Goal: Communication & Community: Answer question/provide support

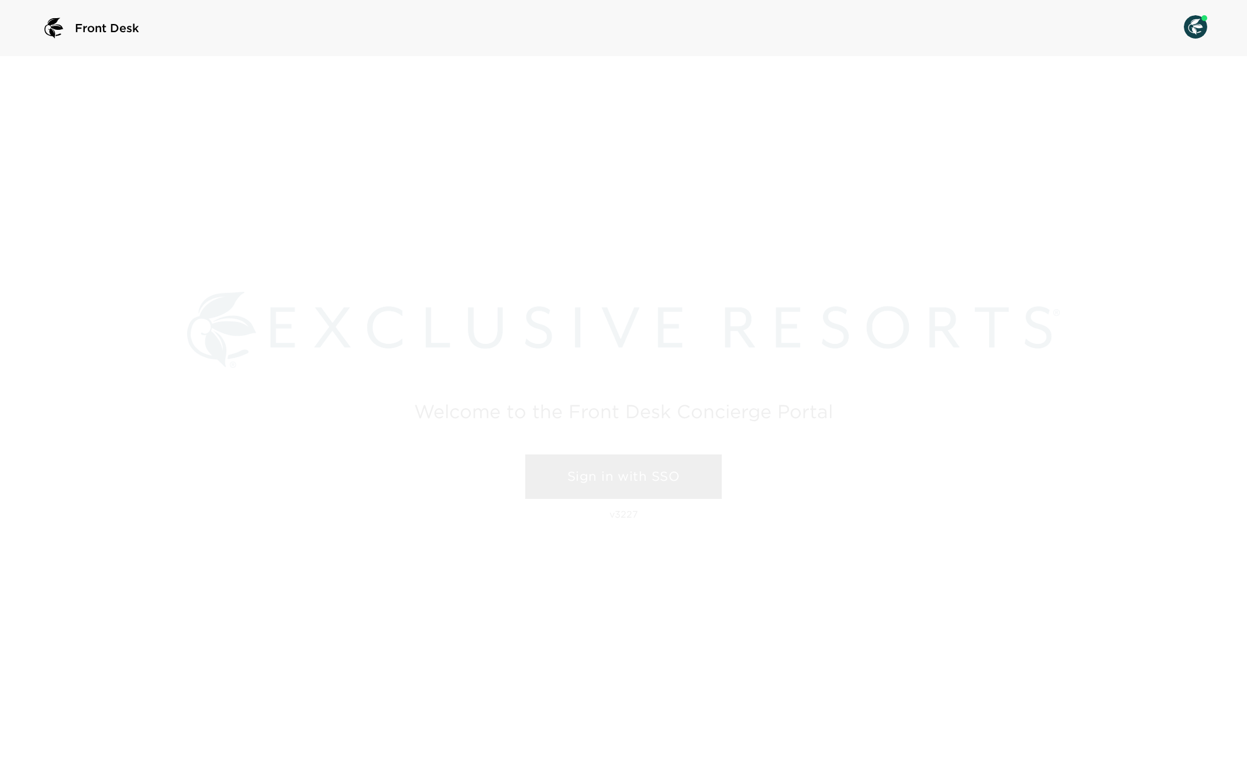
click at [633, 470] on link "Sign in with SSO" at bounding box center [623, 477] width 197 height 44
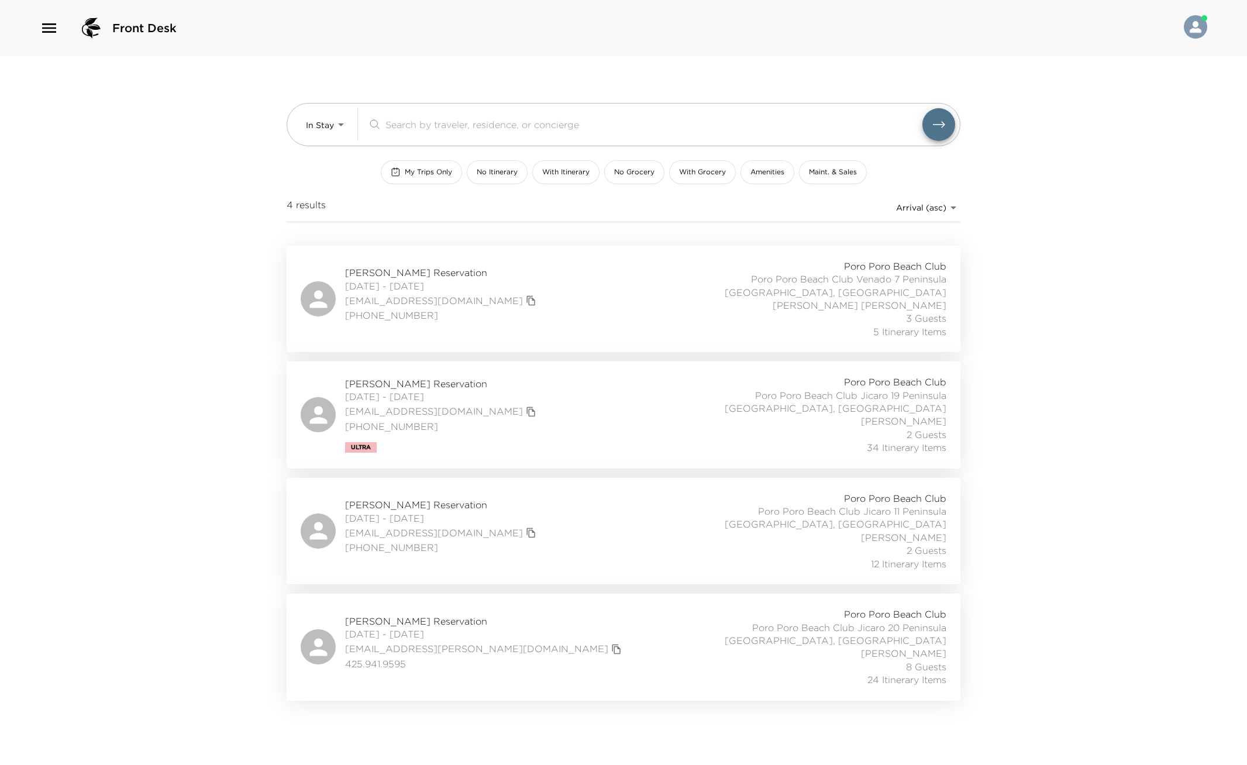
click at [49, 26] on icon "button" at bounding box center [49, 28] width 19 height 19
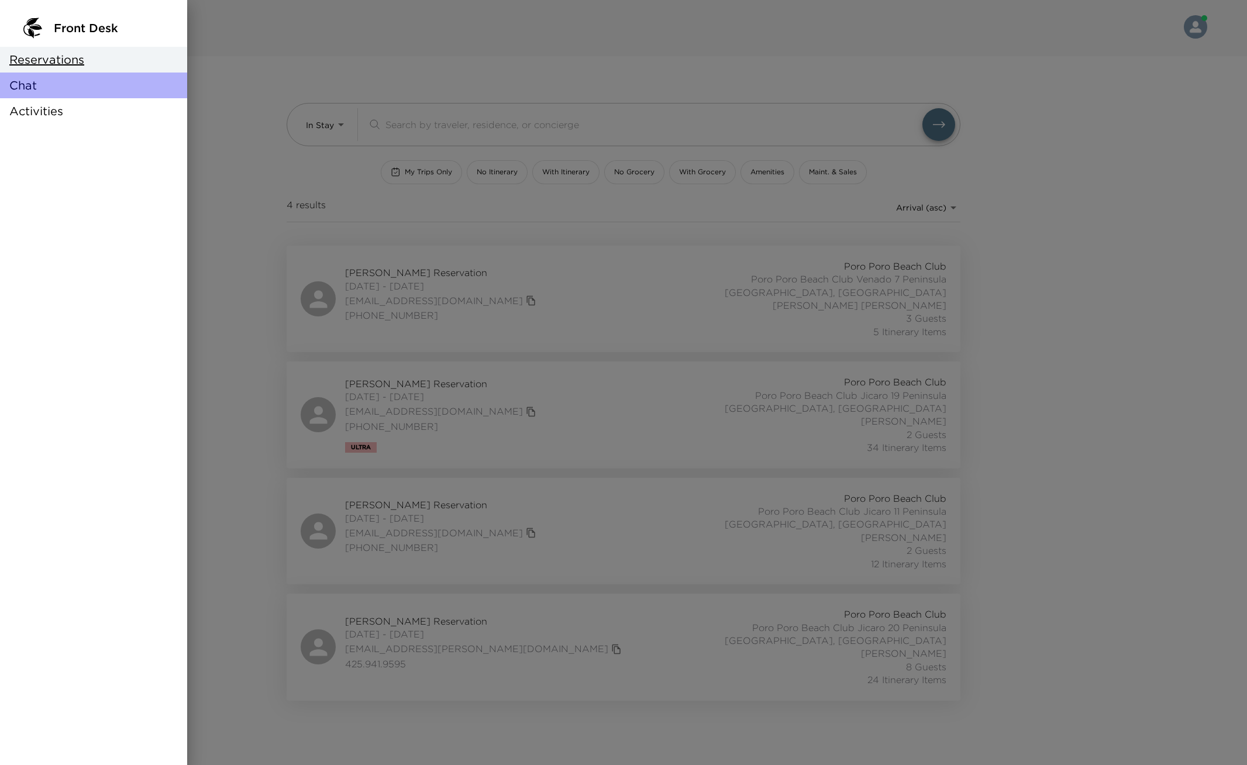
click at [63, 82] on div "Chat" at bounding box center [93, 86] width 187 height 26
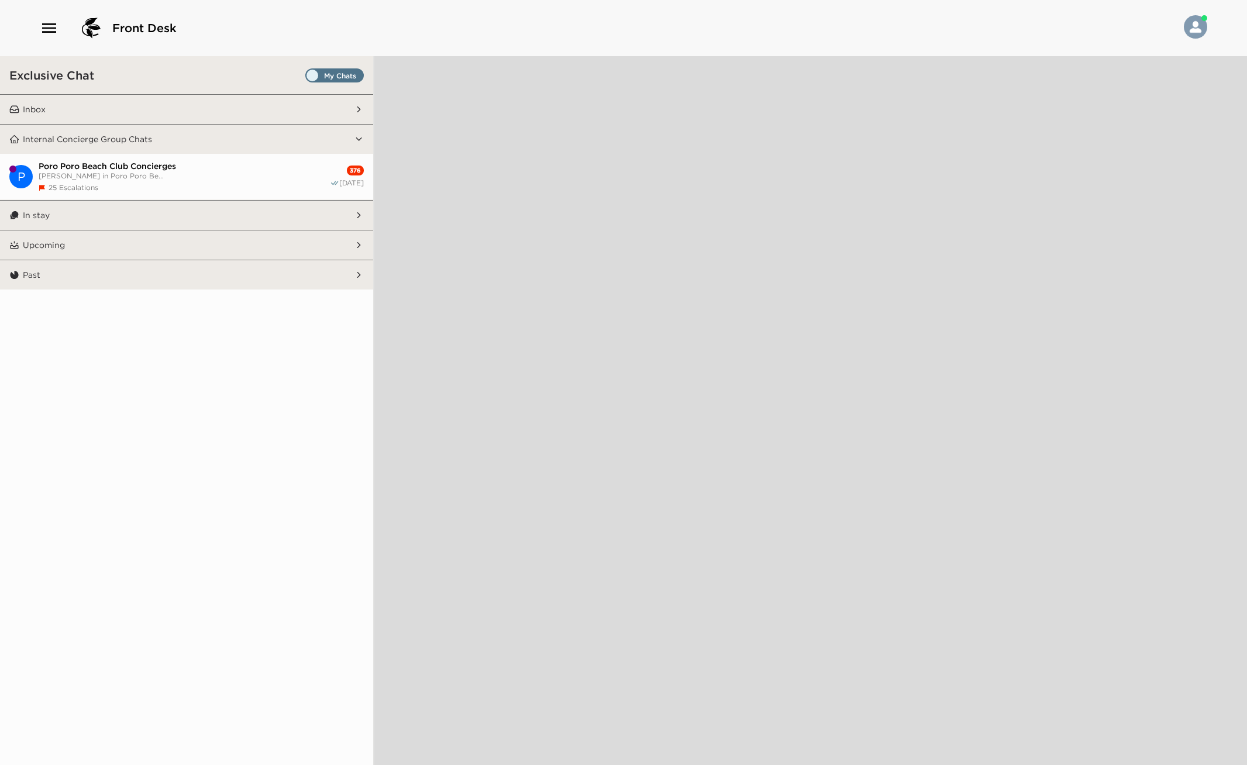
click at [280, 105] on button "Inbox" at bounding box center [186, 109] width 335 height 29
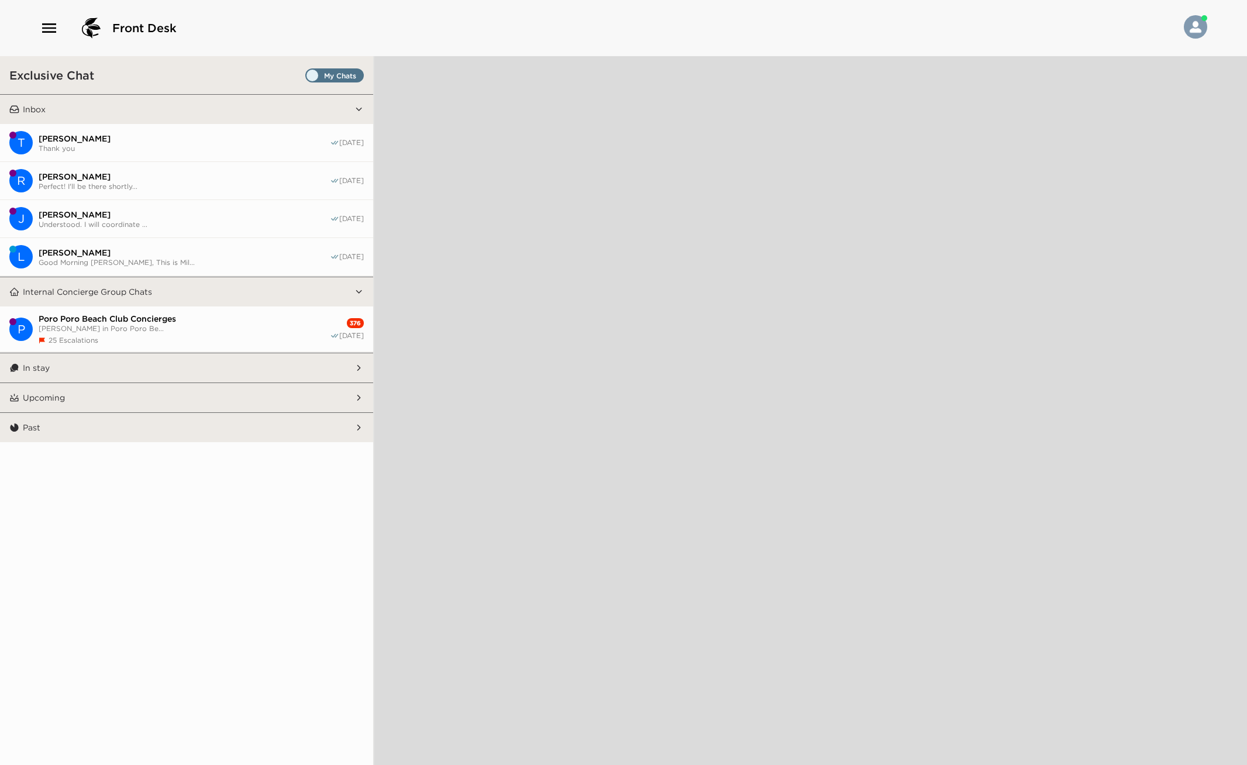
click at [245, 135] on span "[PERSON_NAME]" at bounding box center [184, 138] width 291 height 11
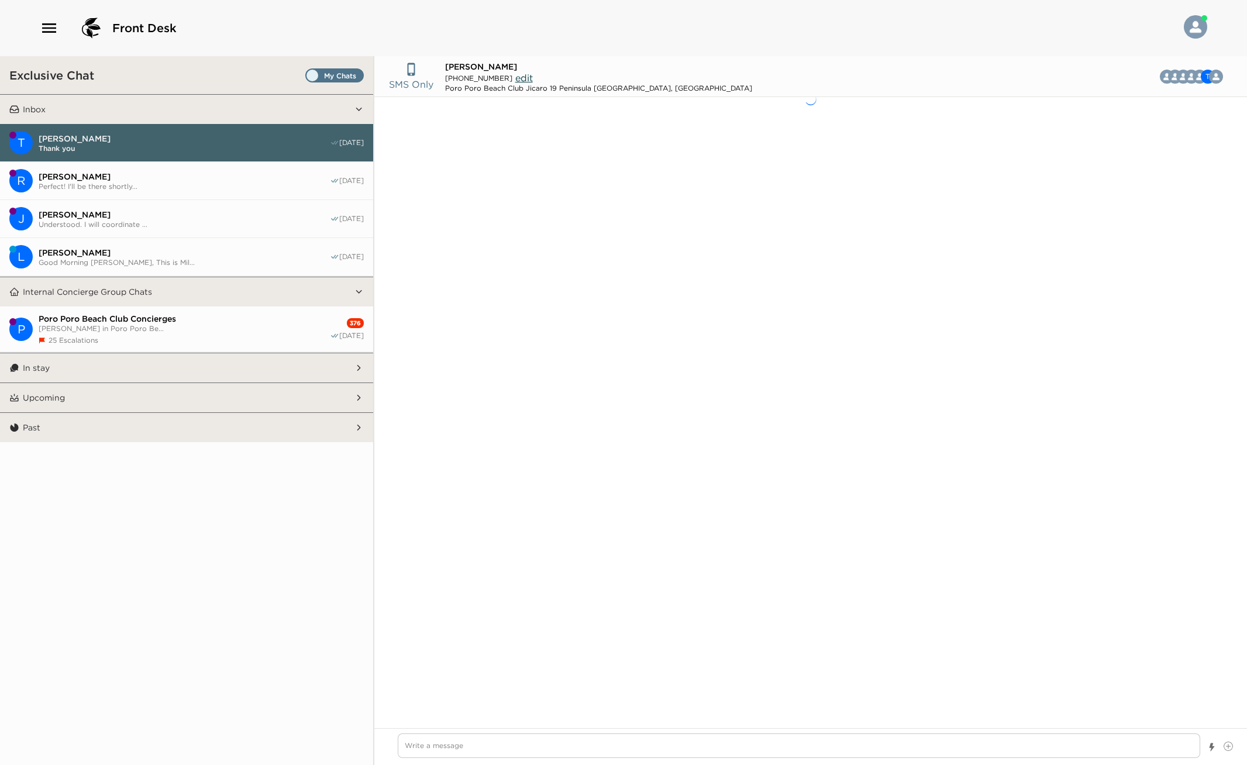
type input "[PHONE_NUMBER]"
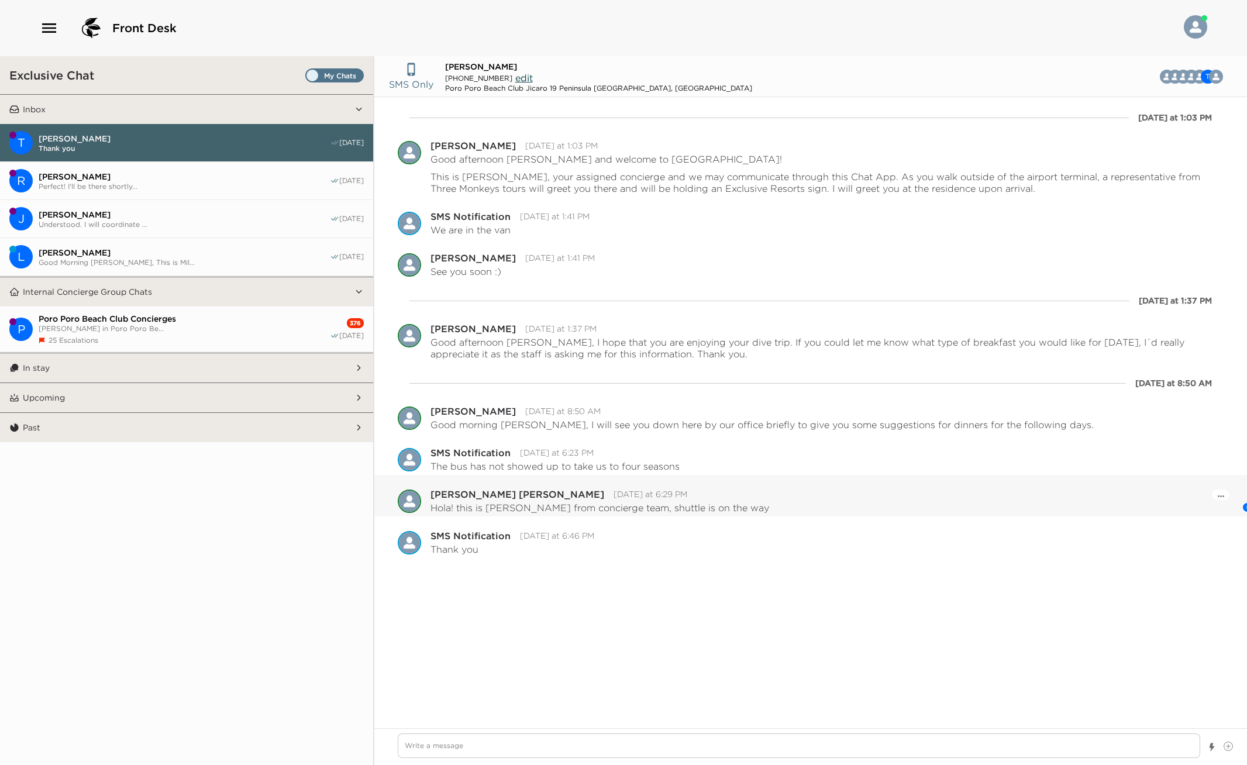
scroll to position [0, 1]
click at [108, 177] on span "[PERSON_NAME]" at bounding box center [184, 176] width 291 height 11
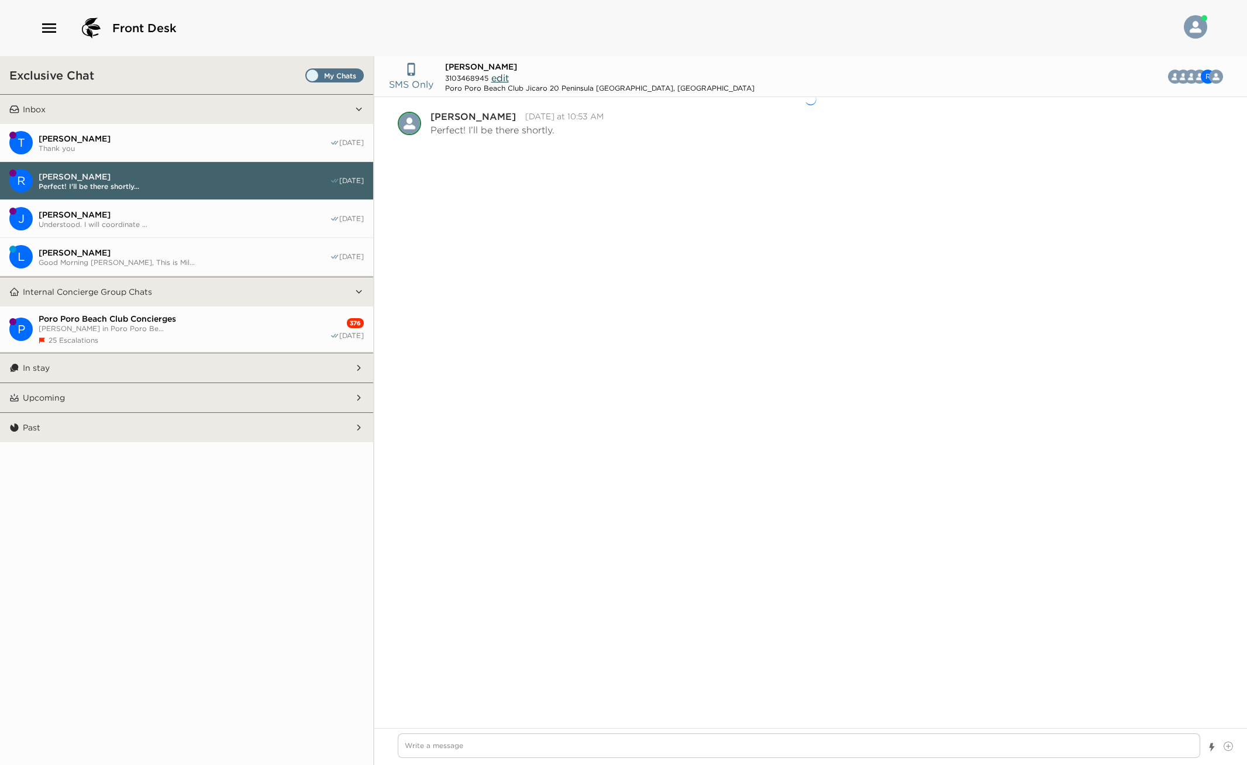
scroll to position [544, 0]
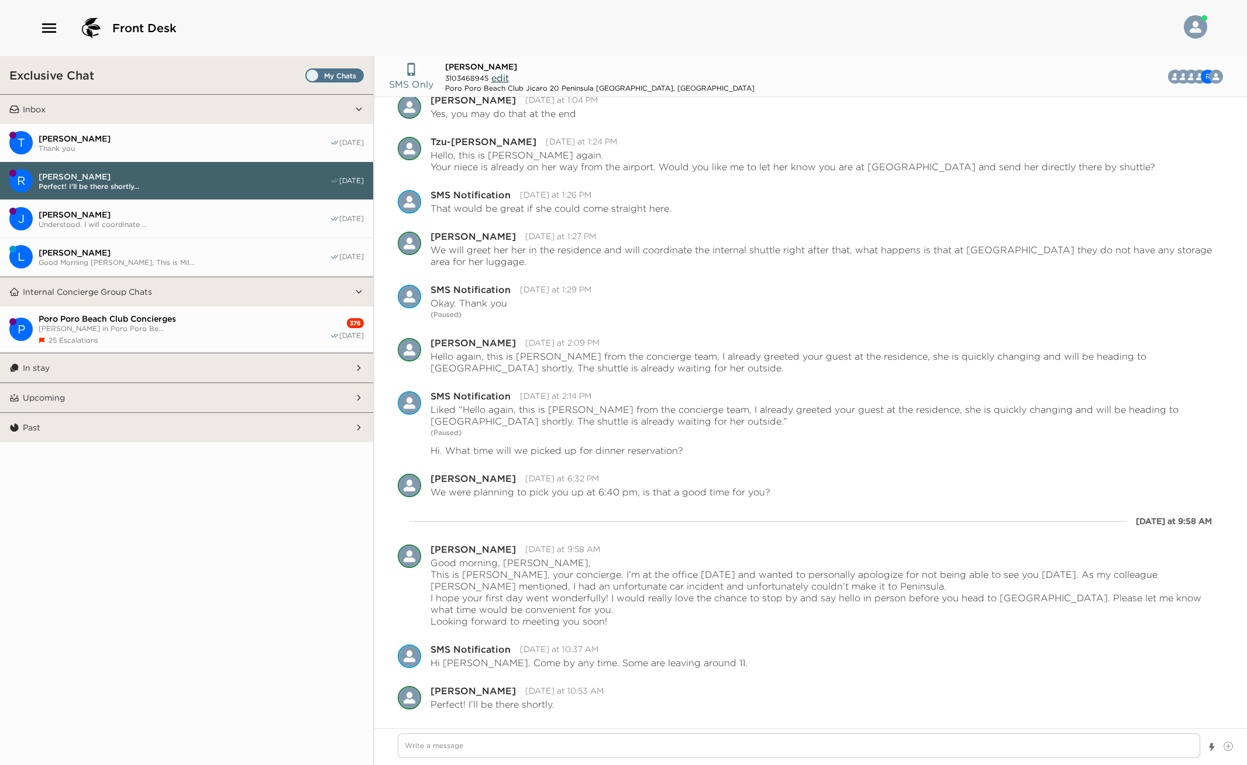
click at [140, 138] on span "[PERSON_NAME]" at bounding box center [184, 138] width 291 height 11
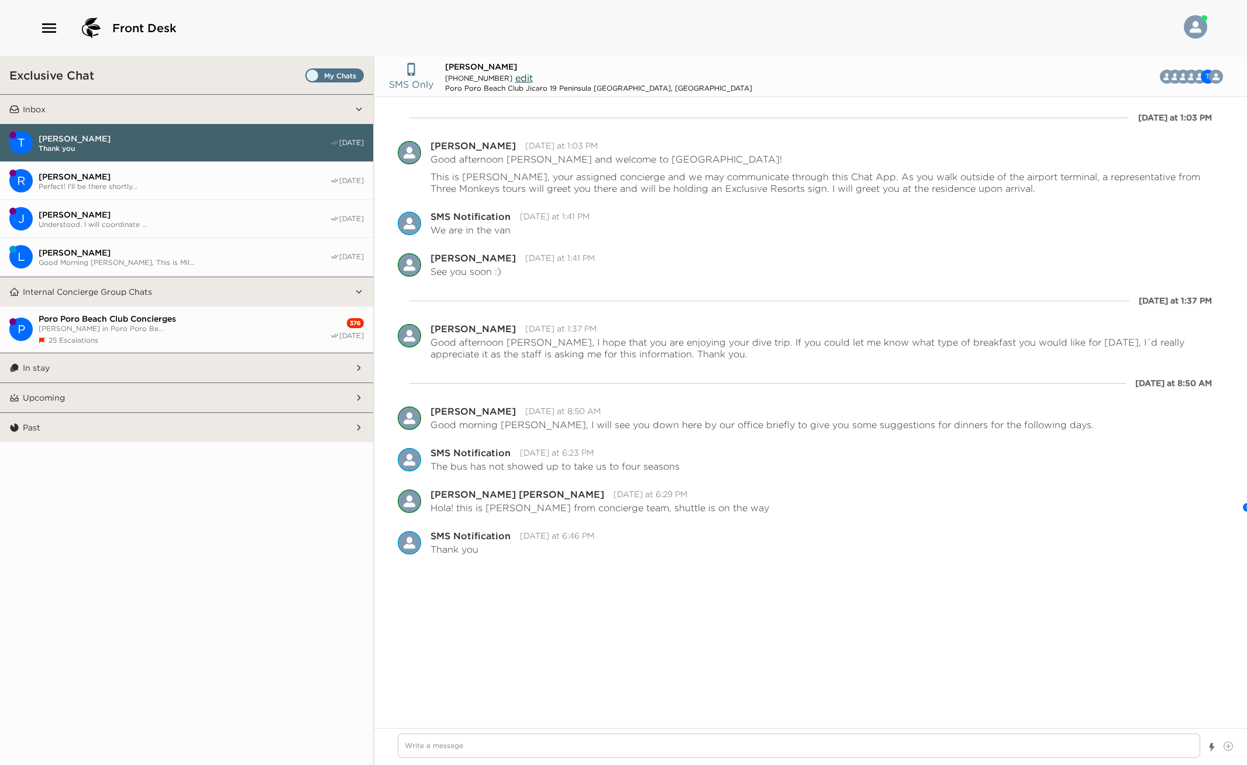
type textarea "x"
